Goal: Go to known website: Access a specific website the user already knows

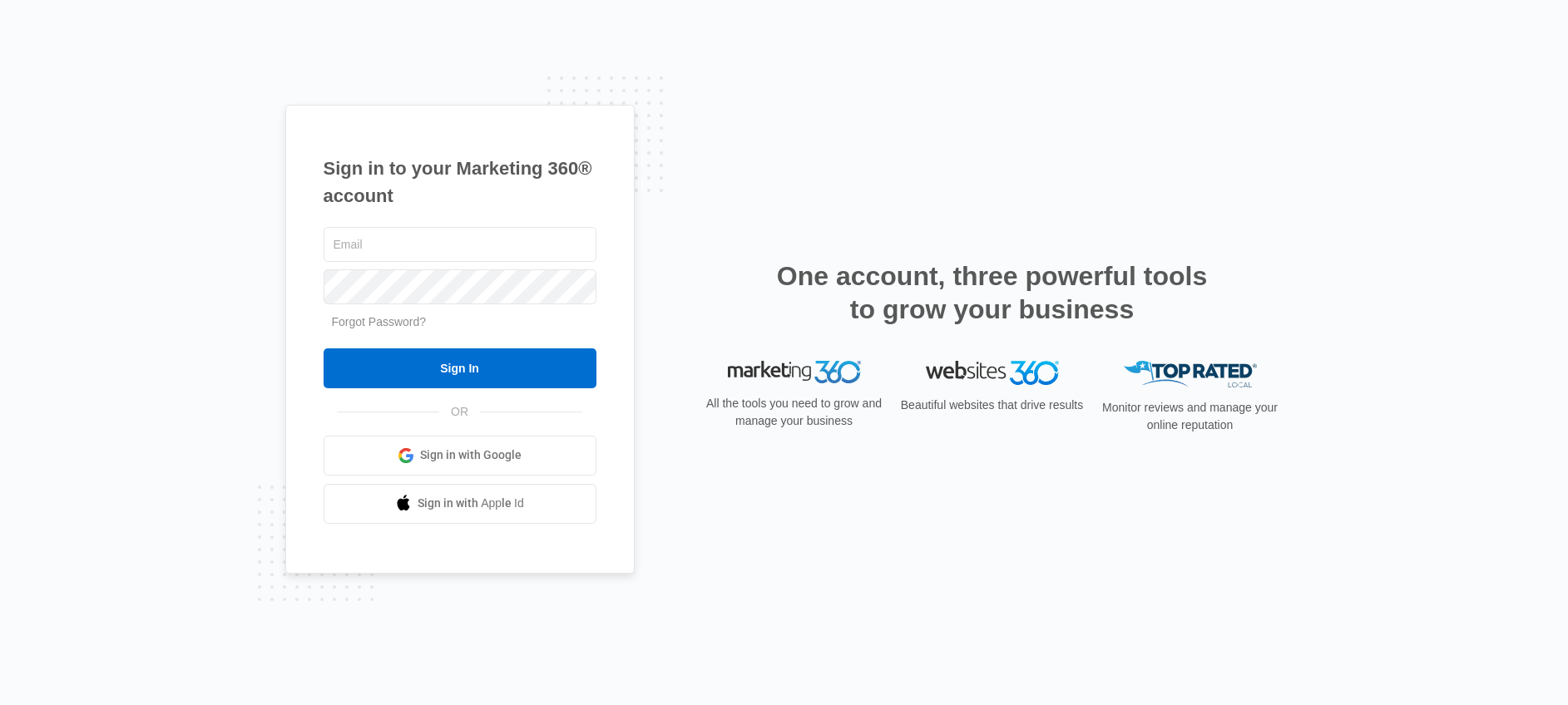
click at [493, 466] on link "Sign in with Google" at bounding box center [460, 456] width 273 height 40
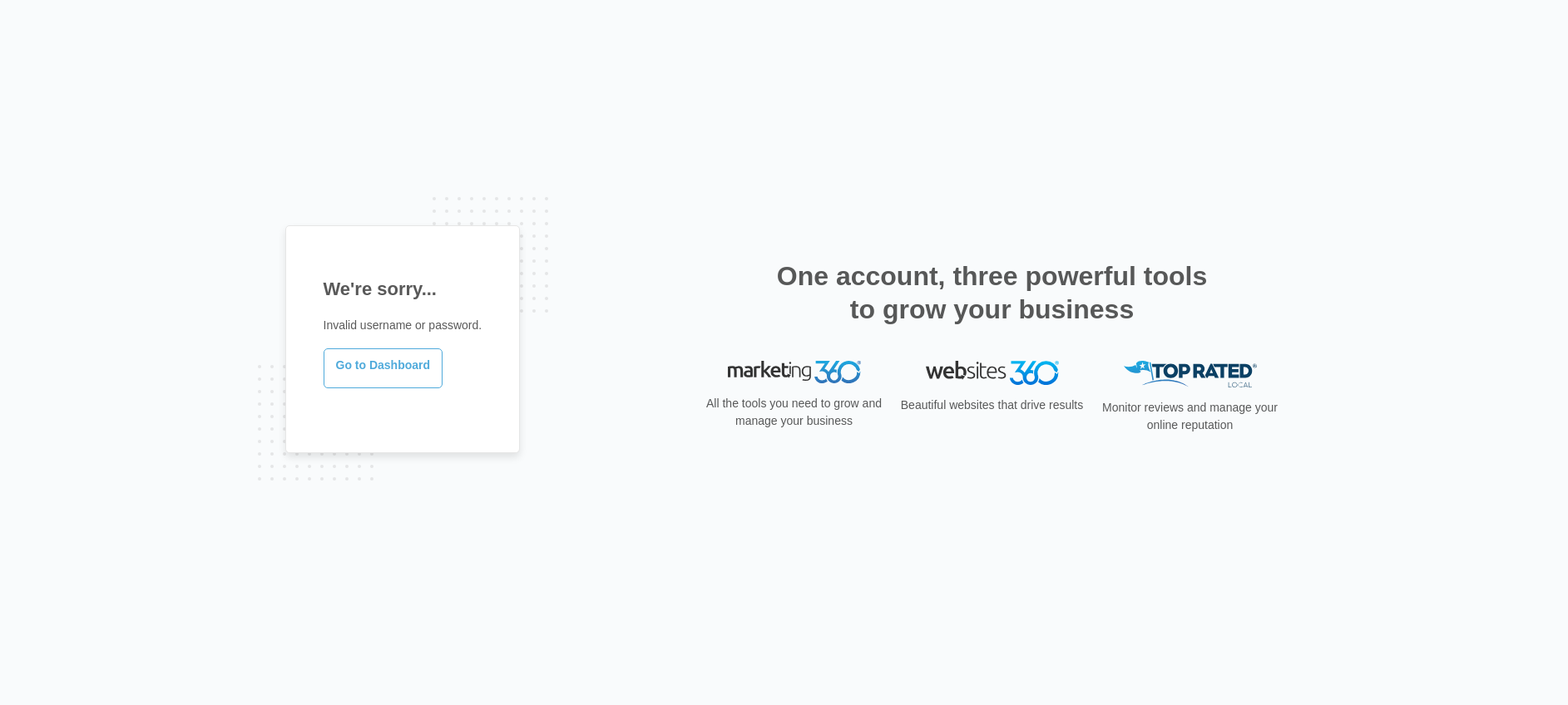
click at [413, 376] on link "Go to Dashboard" at bounding box center [383, 368] width 119 height 40
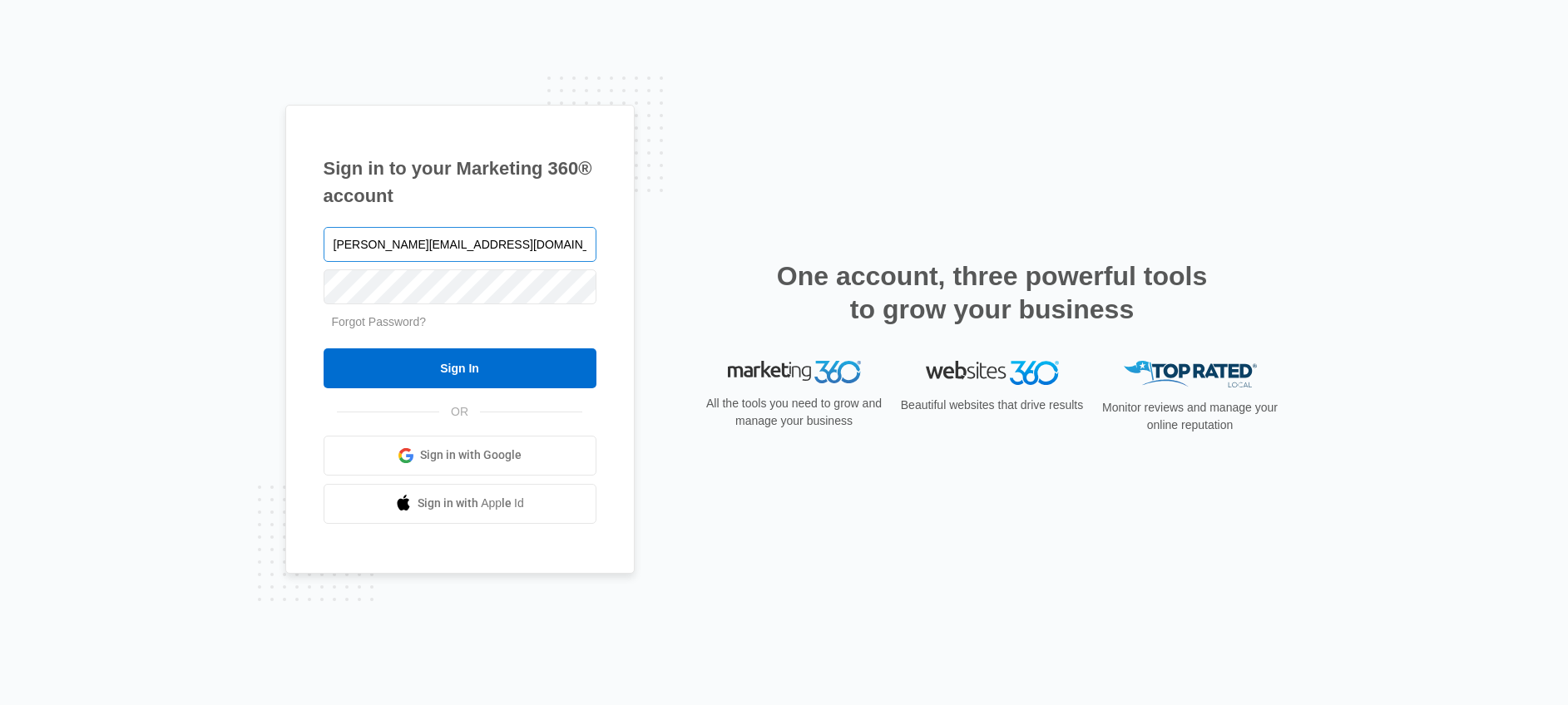
type input "james@elevationads.com"
click at [414, 360] on input "Sign In" at bounding box center [460, 368] width 273 height 40
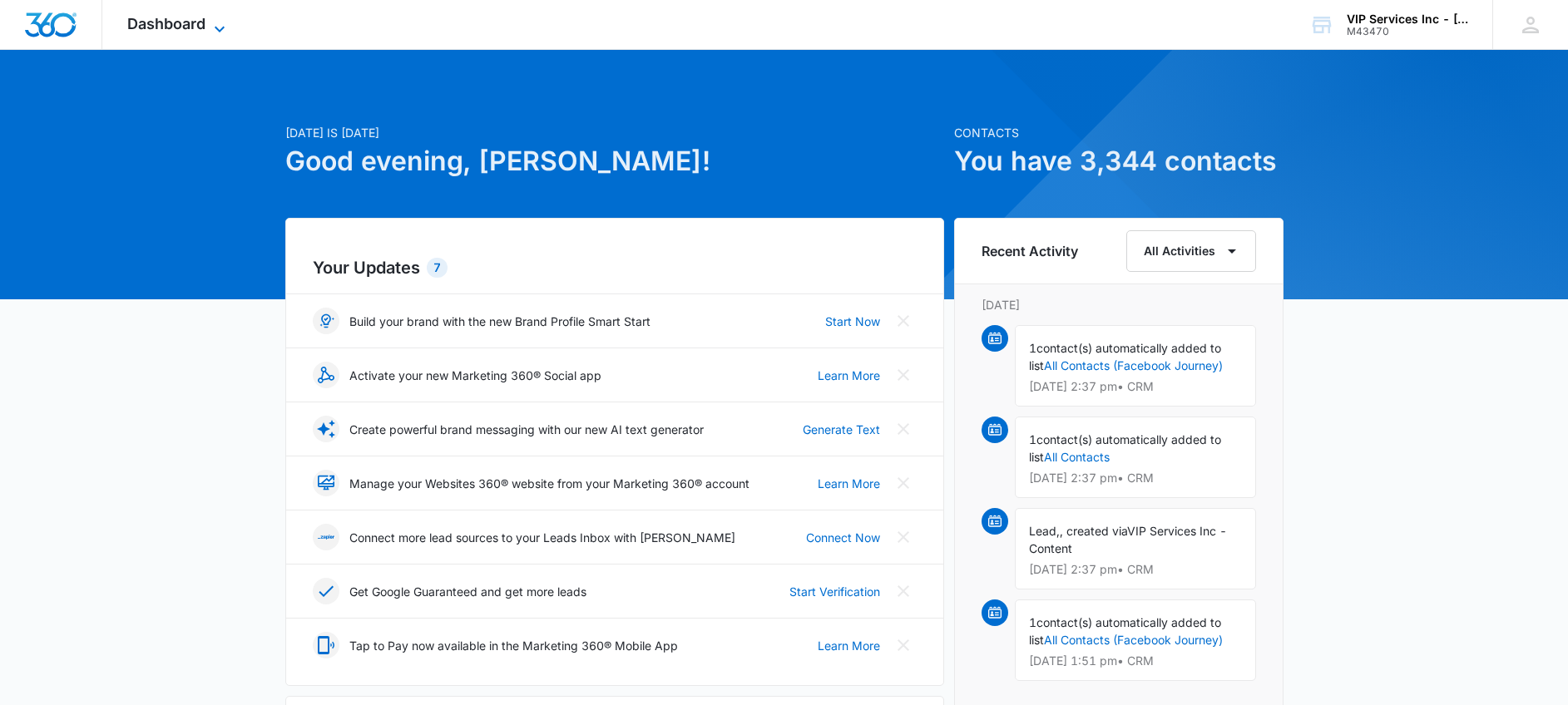
click at [219, 16] on div "Dashboard Apps Reputation Websites Forms CRM Email Social Payments POS Content …" at bounding box center [178, 24] width 152 height 49
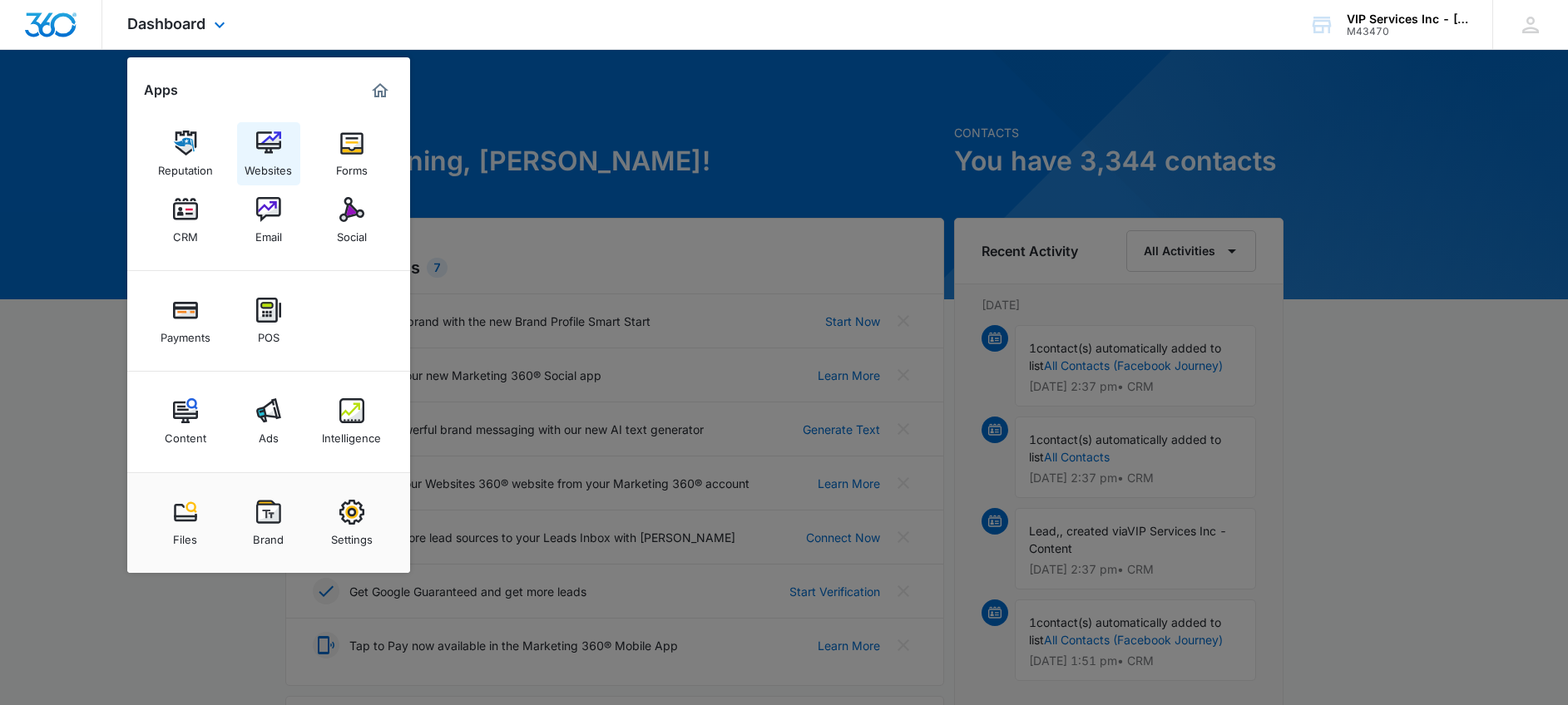
click at [267, 150] on img at bounding box center [268, 143] width 25 height 25
